Goal: Task Accomplishment & Management: Use online tool/utility

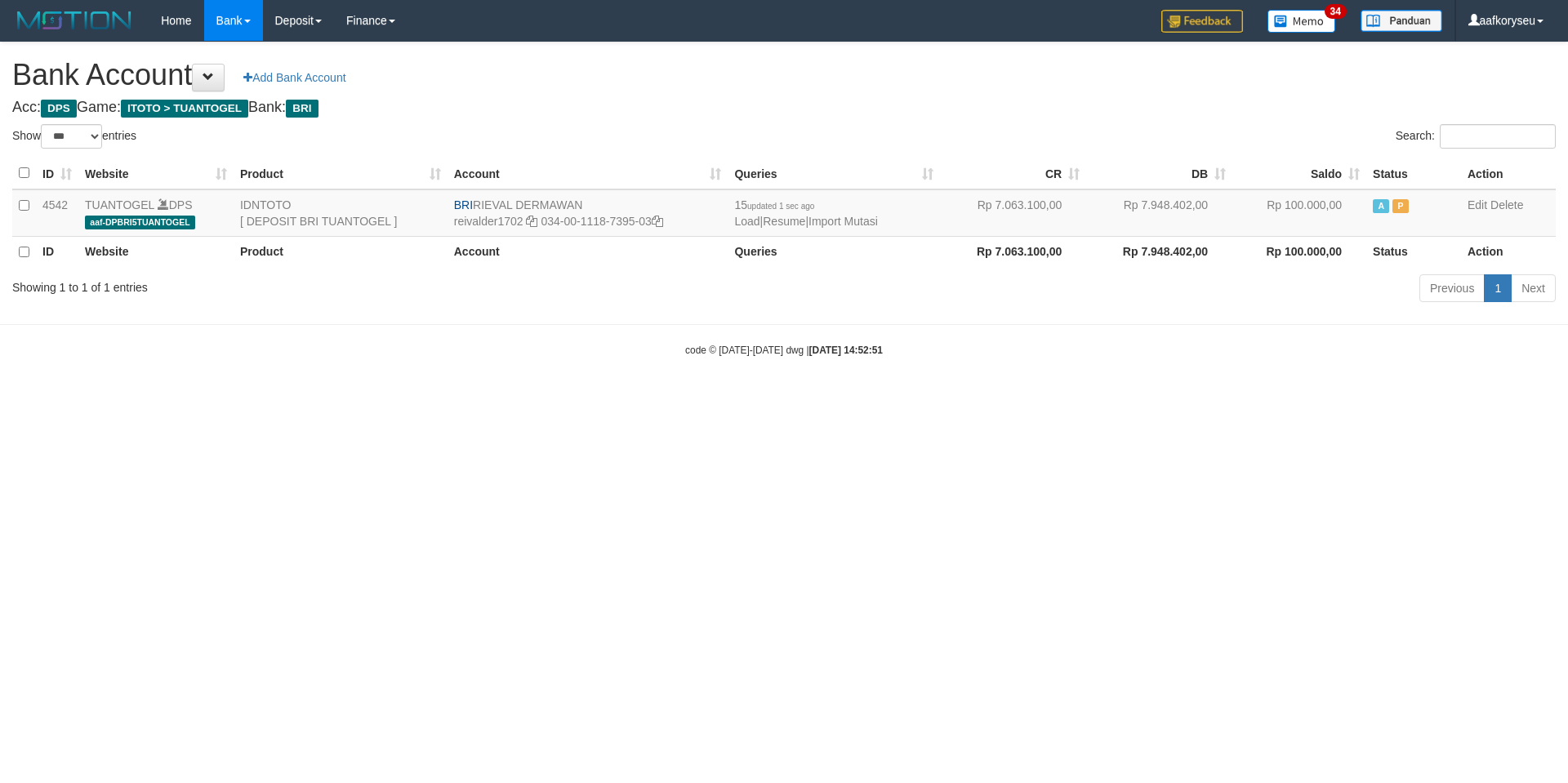
select select "***"
click at [874, 220] on link "Import Mutasi" at bounding box center [843, 221] width 70 height 13
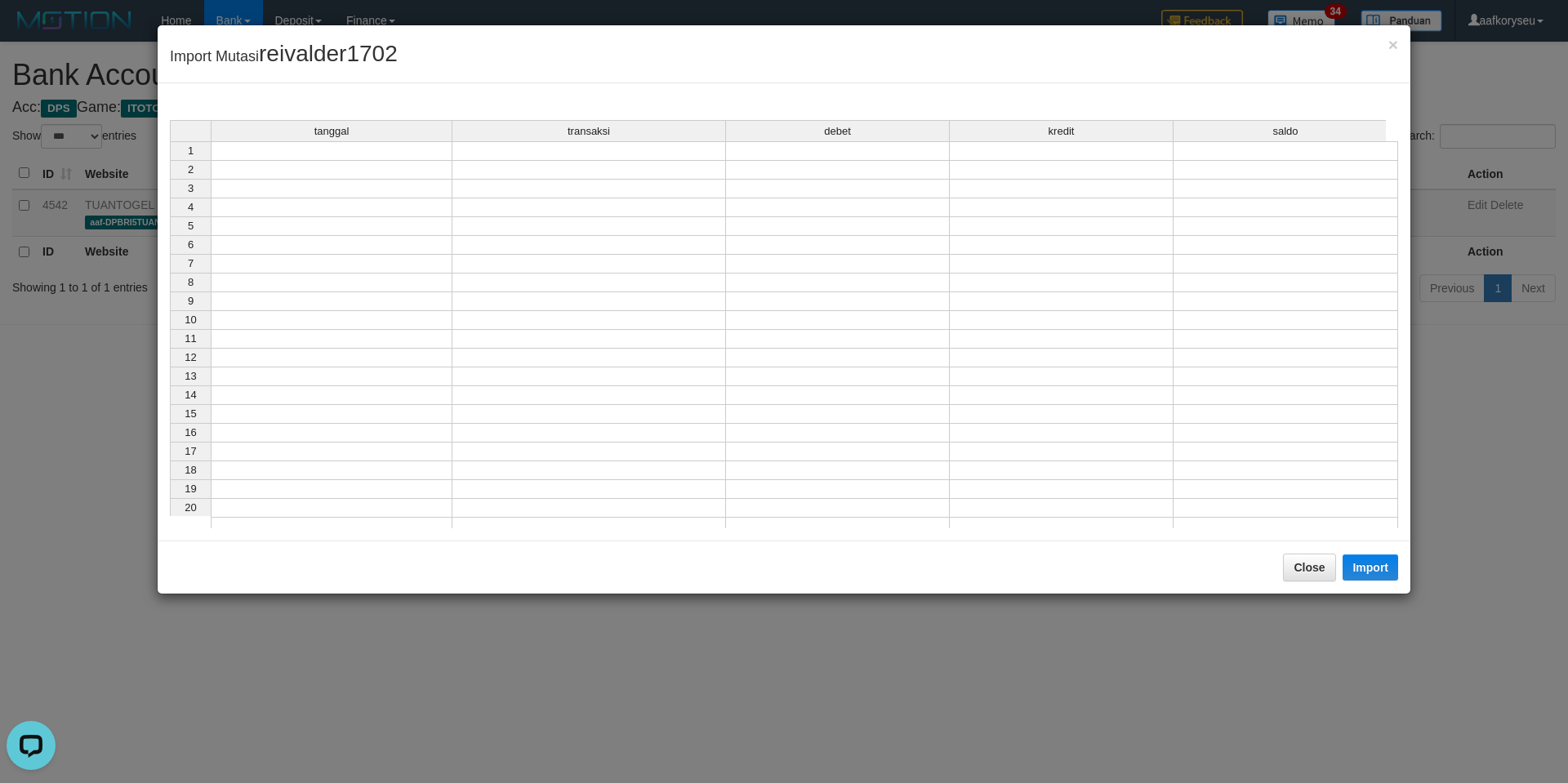
click at [317, 158] on td at bounding box center [332, 151] width 242 height 19
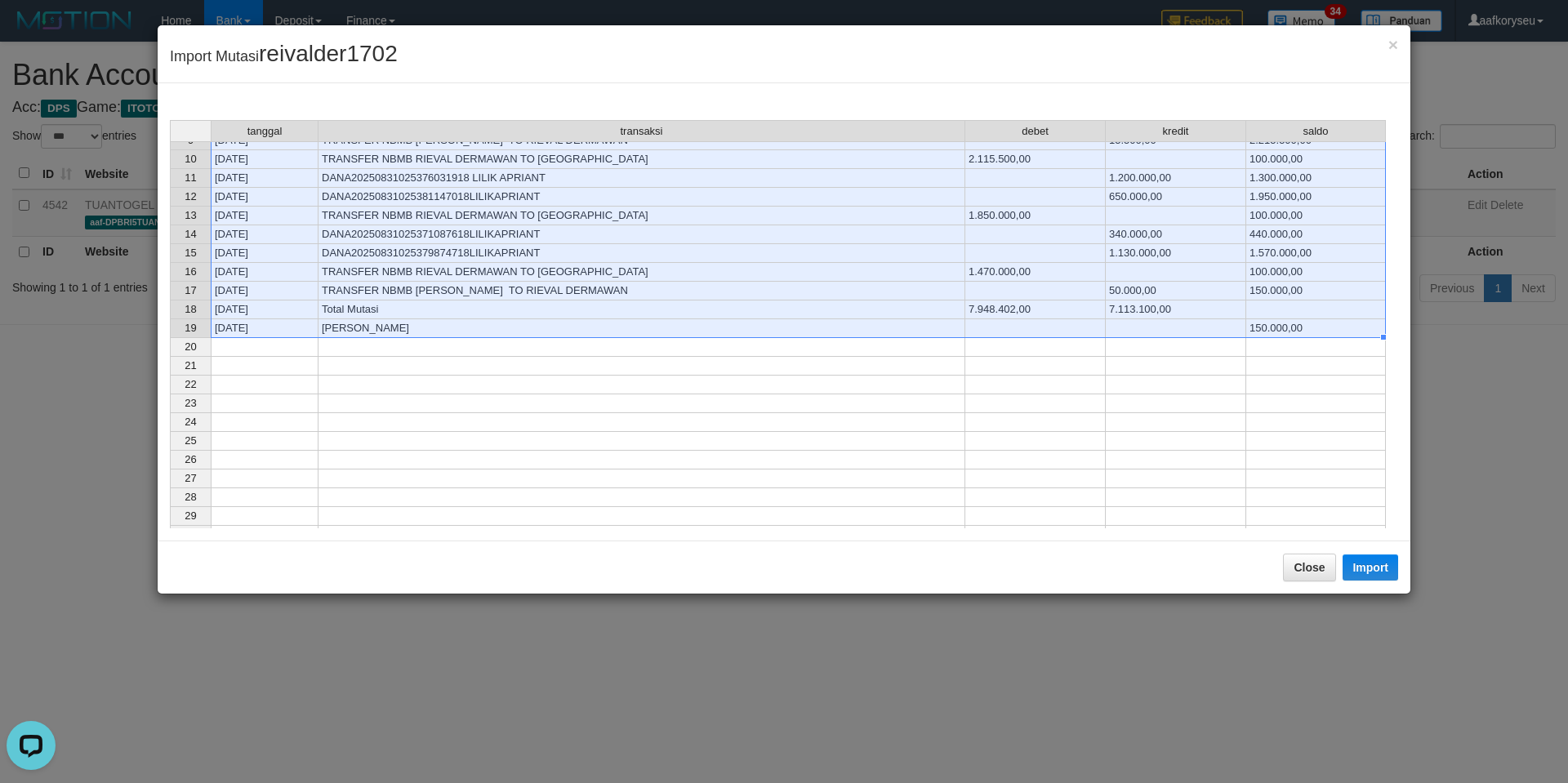
scroll to position [164, 0]
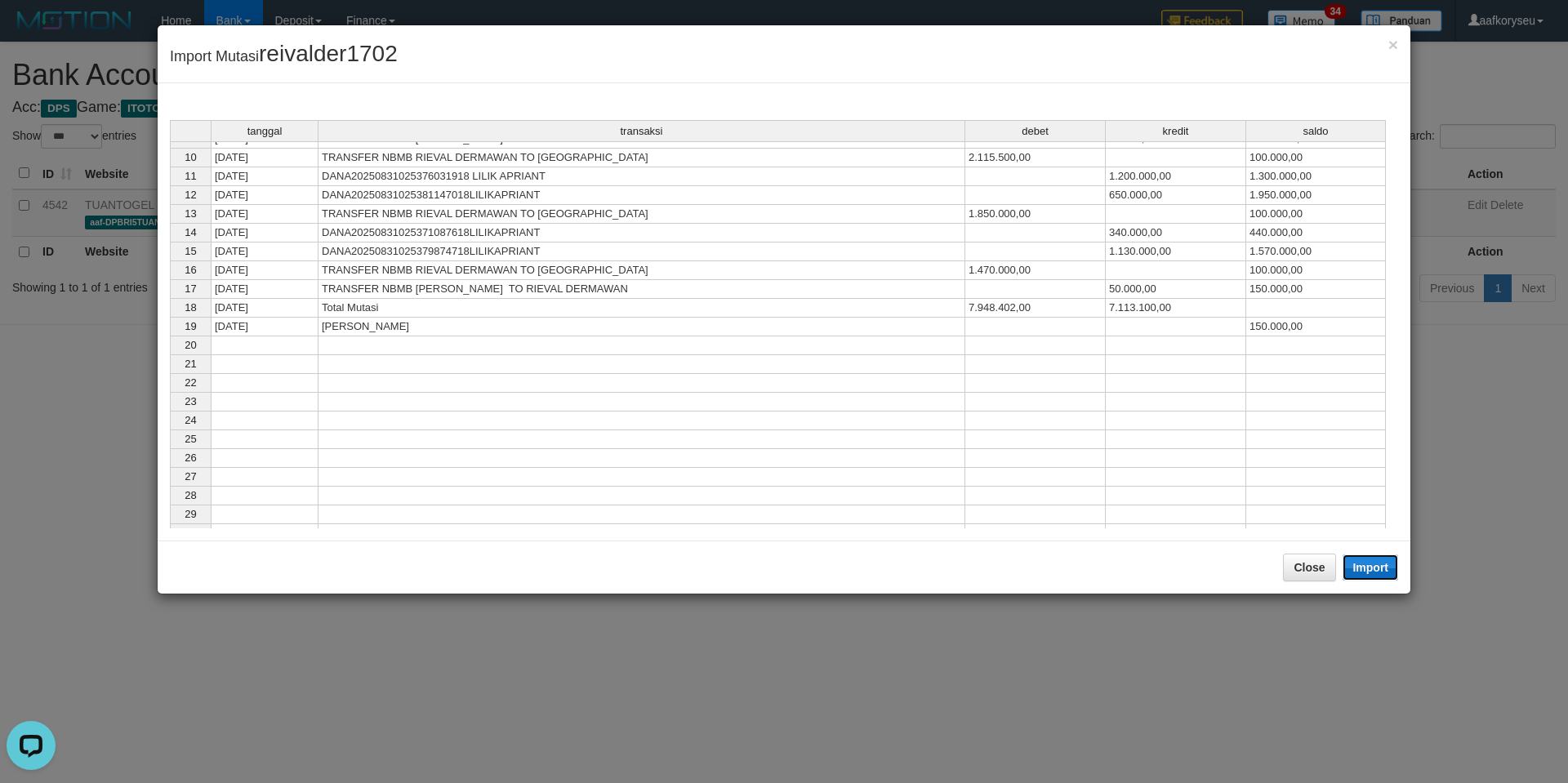
click at [1388, 566] on button "Import" at bounding box center [1370, 567] width 55 height 26
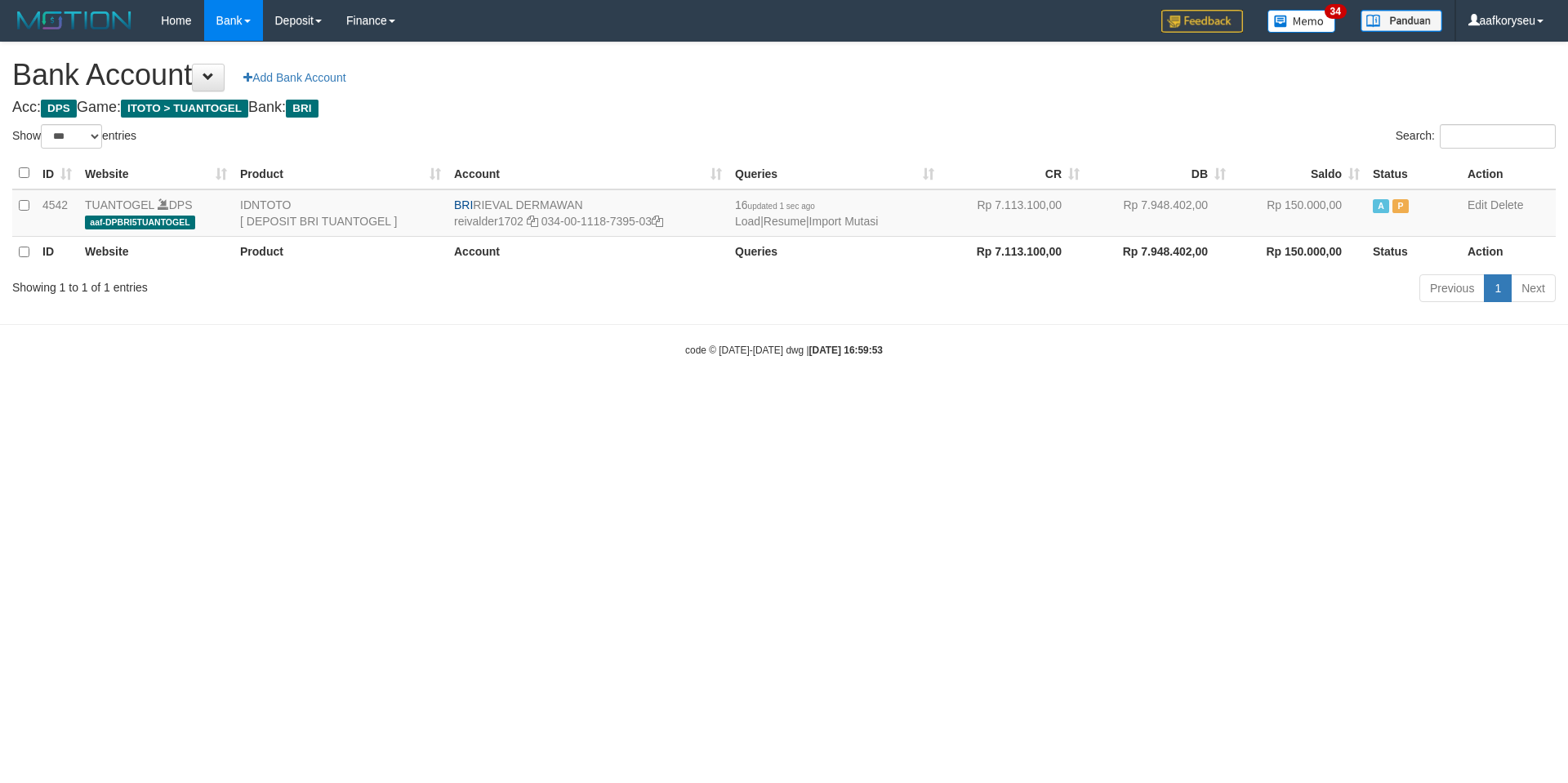
select select "***"
click at [877, 226] on link "Import Mutasi" at bounding box center [844, 221] width 70 height 13
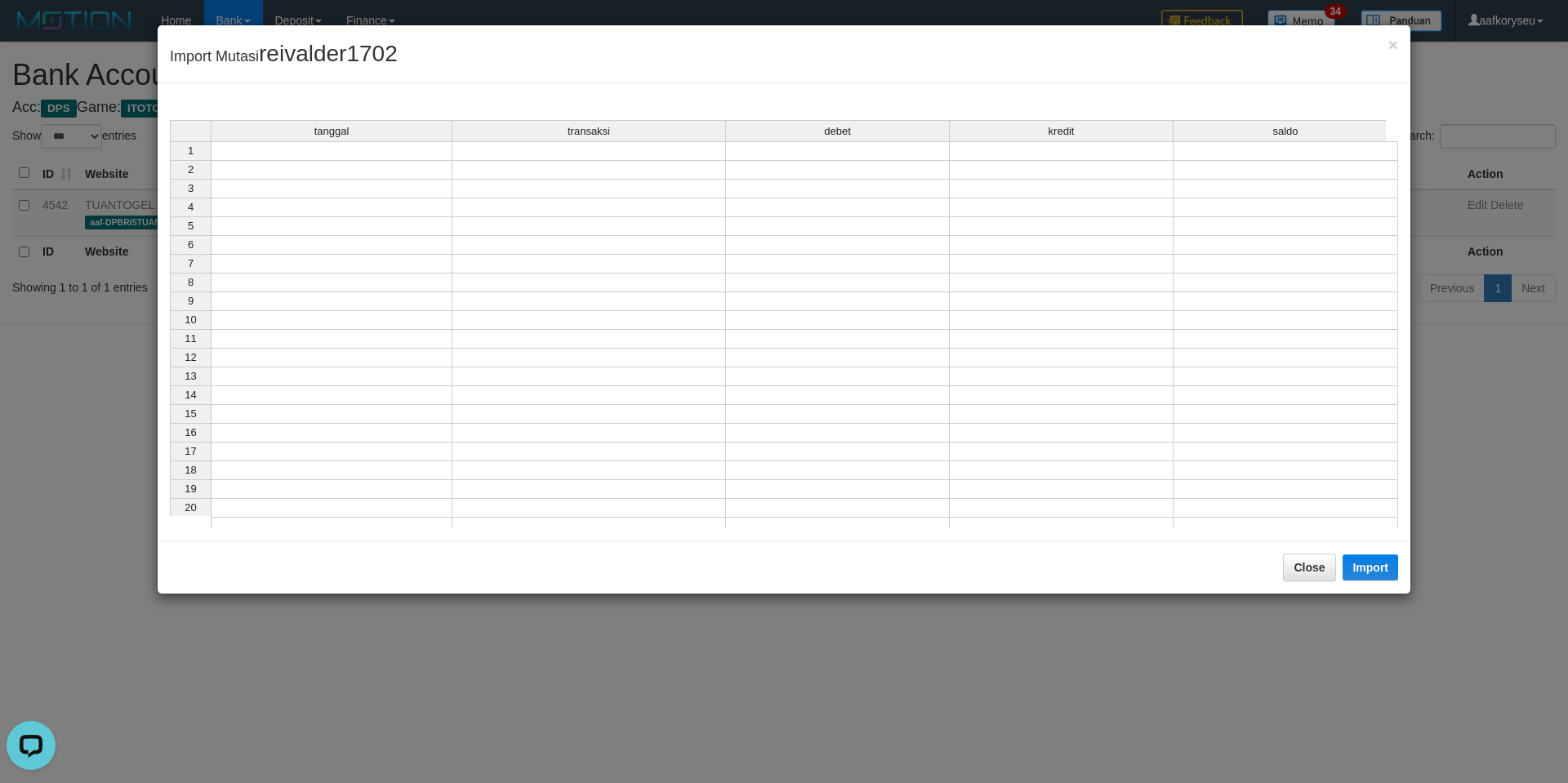
click at [283, 152] on td at bounding box center [332, 151] width 242 height 19
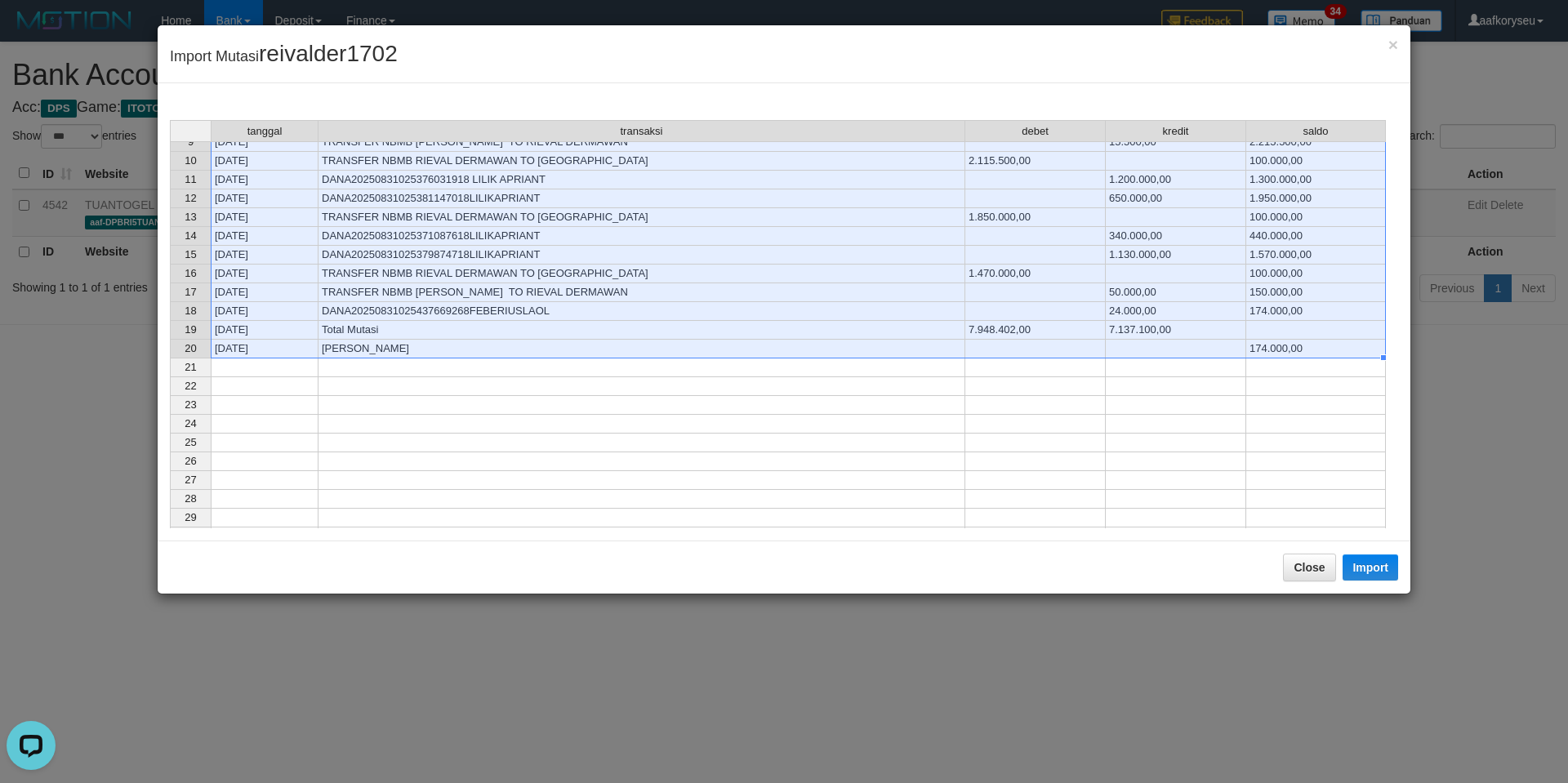
scroll to position [164, 0]
click at [1386, 569] on button "Import" at bounding box center [1370, 567] width 55 height 26
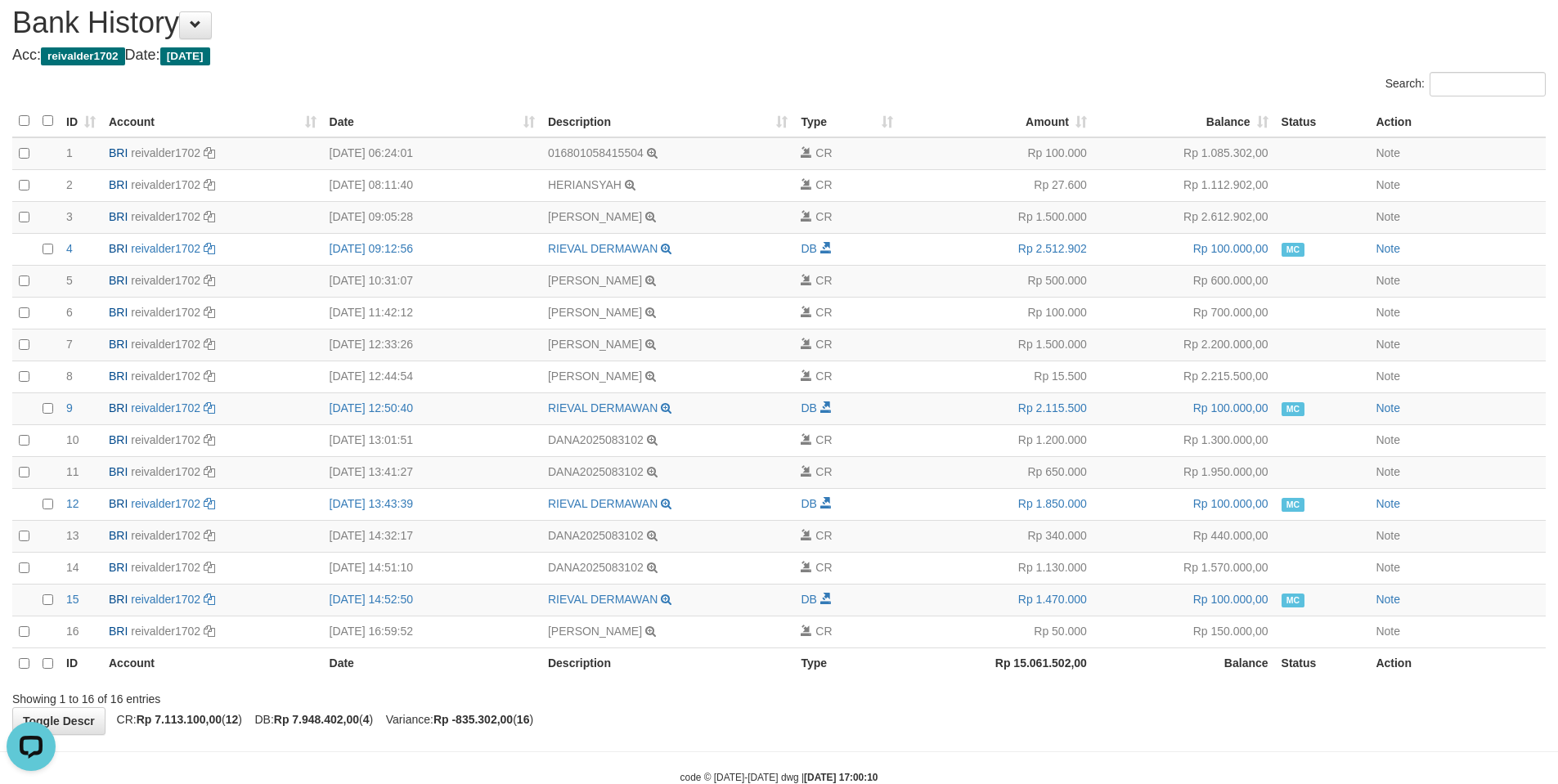
scroll to position [94, 0]
